Goal: Find specific page/section: Find specific page/section

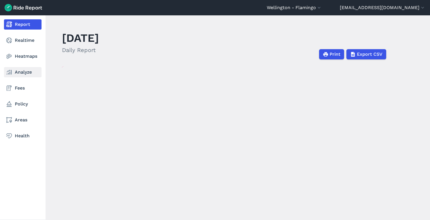
click at [15, 71] on link "Analyze" at bounding box center [23, 72] width 38 height 10
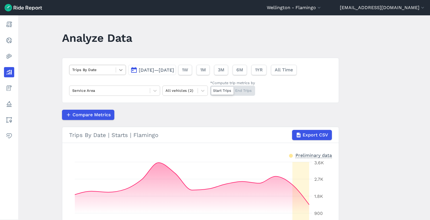
click at [118, 74] on div at bounding box center [121, 70] width 10 height 10
click at [43, 70] on main "Analyze Data Trips By Date [DATE]—[DATE] 1W 1M 3M 6M 1YR All Time Service Area …" at bounding box center [223, 117] width 411 height 205
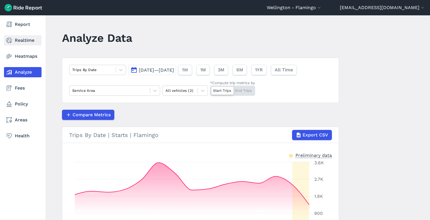
click at [13, 42] on link "Realtime" at bounding box center [23, 40] width 38 height 10
